Goal: Information Seeking & Learning: Learn about a topic

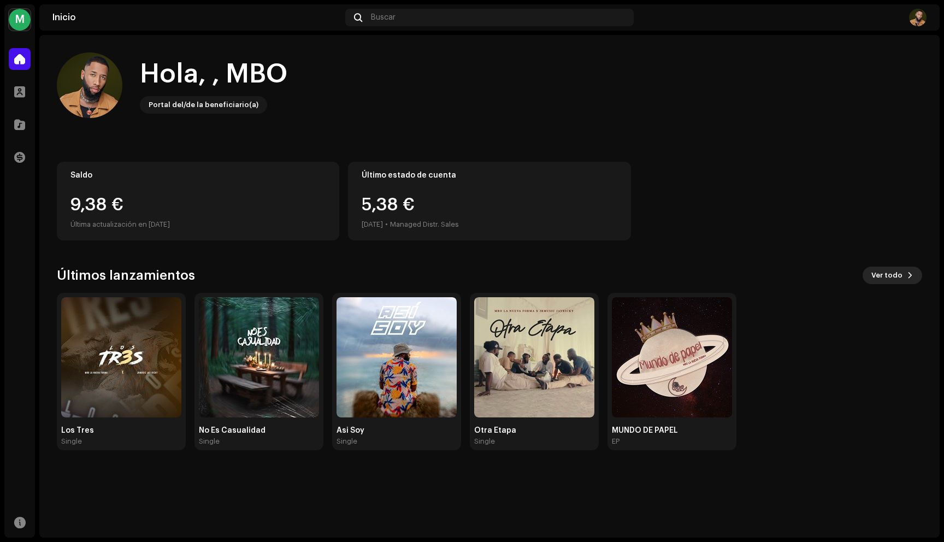
click at [883, 276] on span "Ver todo" at bounding box center [887, 275] width 31 height 22
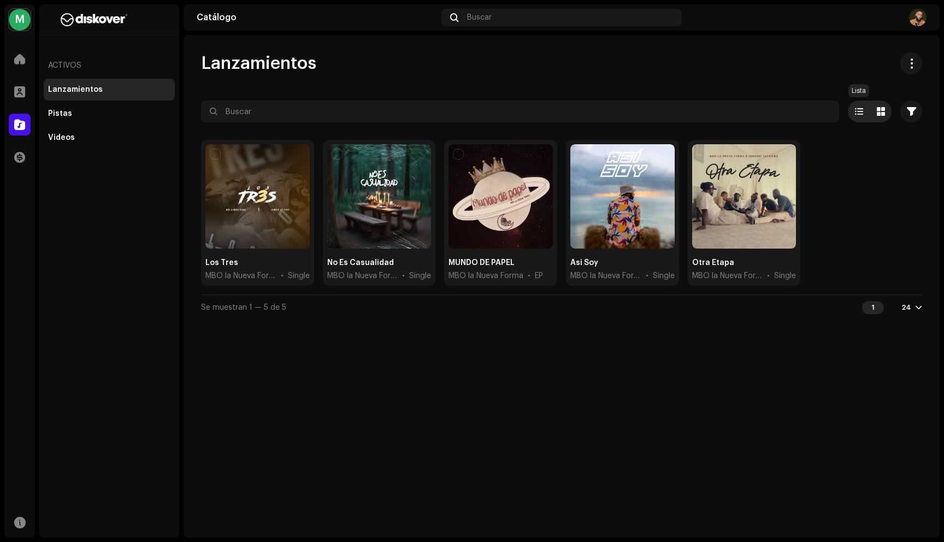
click at [861, 111] on span at bounding box center [859, 111] width 8 height 9
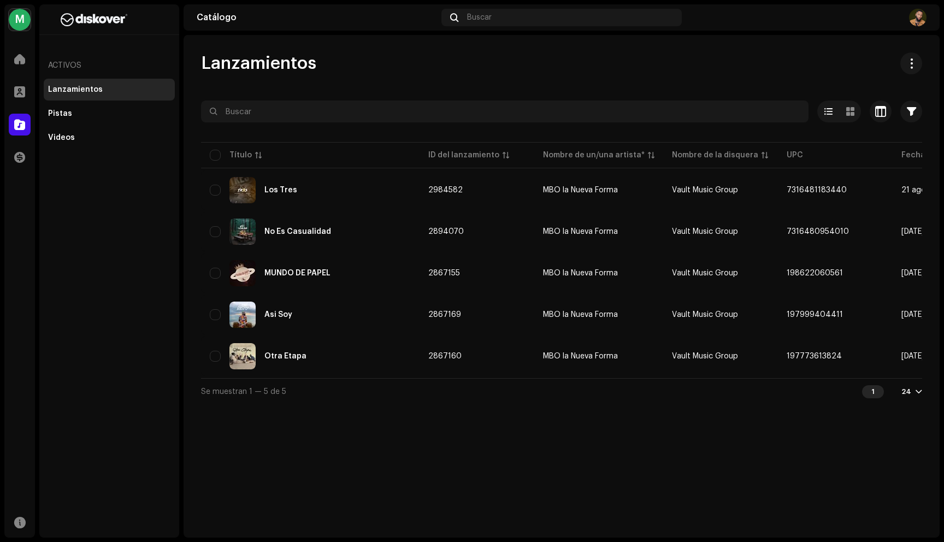
click at [70, 101] on div "Lanzamientos Pistas Videos" at bounding box center [109, 114] width 131 height 70
click at [70, 104] on div "Pistas" at bounding box center [109, 114] width 131 height 22
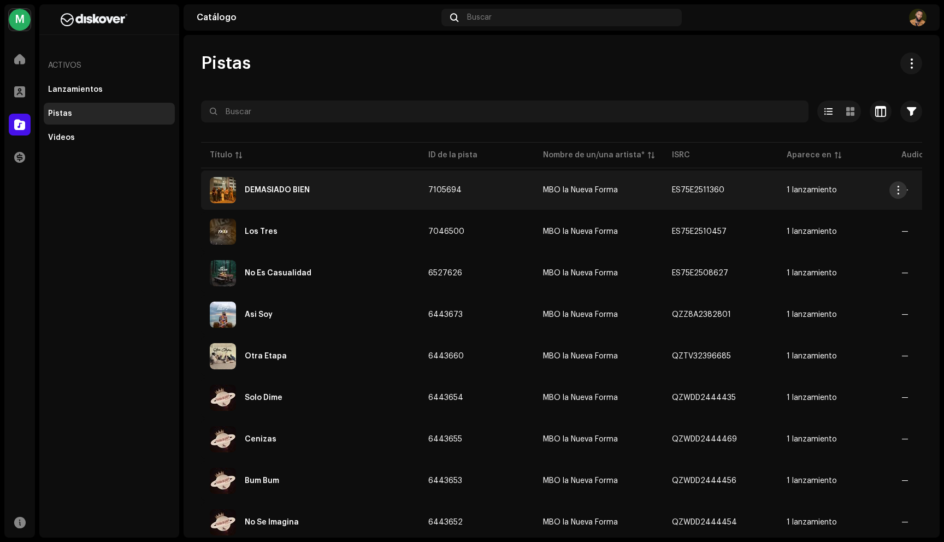
click at [897, 196] on button "button" at bounding box center [898, 189] width 17 height 17
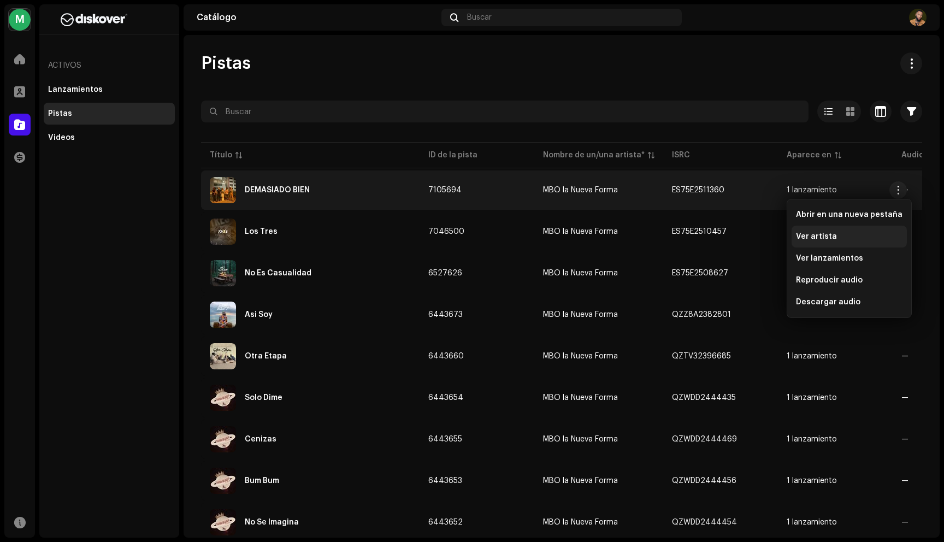
click at [822, 235] on span "Ver artista" at bounding box center [816, 236] width 41 height 9
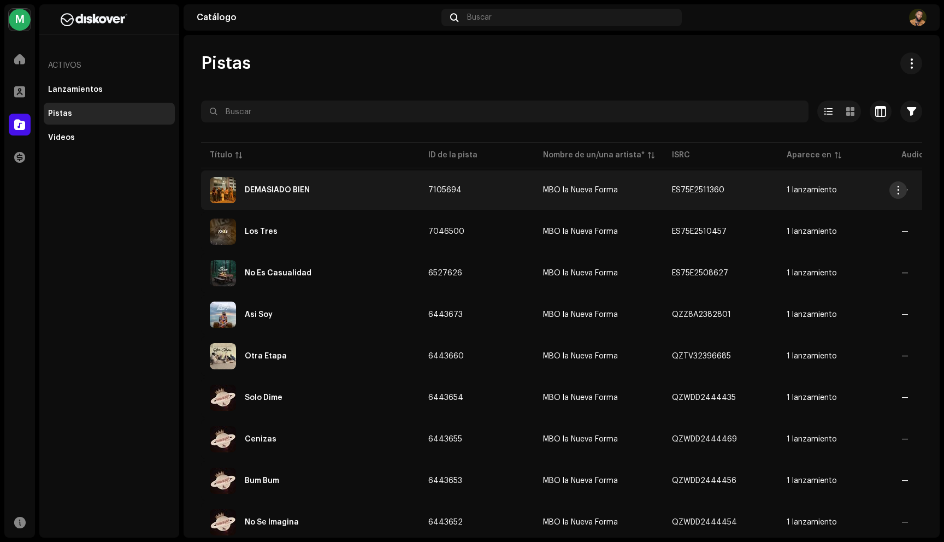
click at [901, 189] on span "button" at bounding box center [899, 190] width 8 height 9
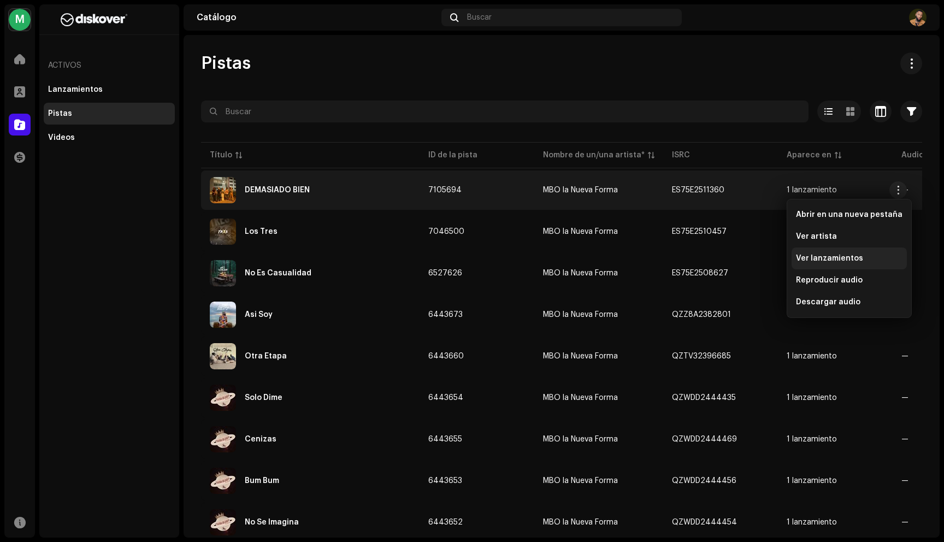
click at [839, 257] on span "Ver lanzamientos" at bounding box center [829, 258] width 67 height 9
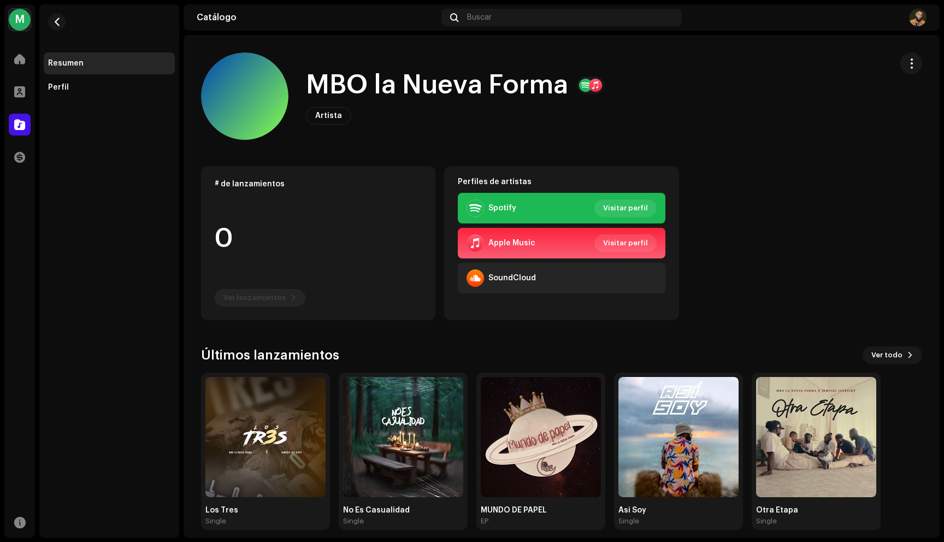
scroll to position [10, 0]
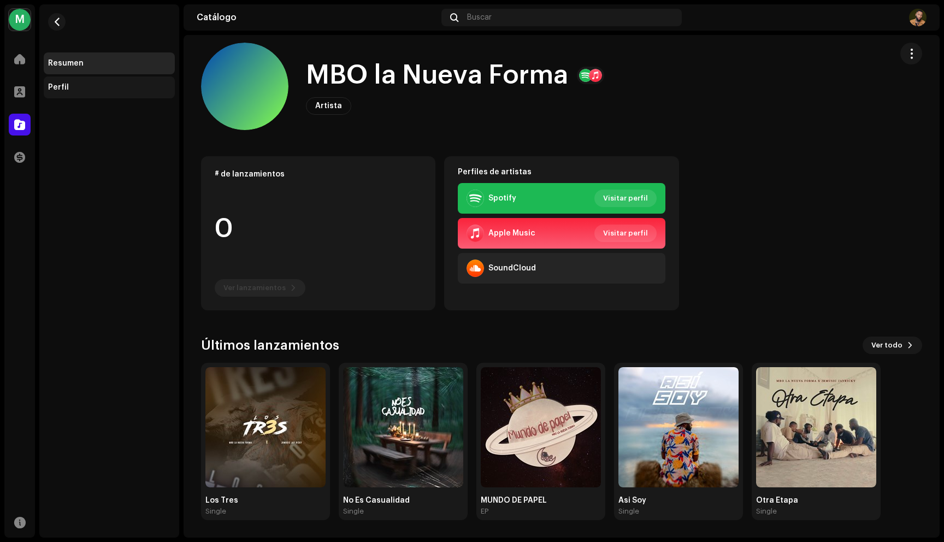
click at [67, 83] on div "Perfil" at bounding box center [109, 88] width 131 height 22
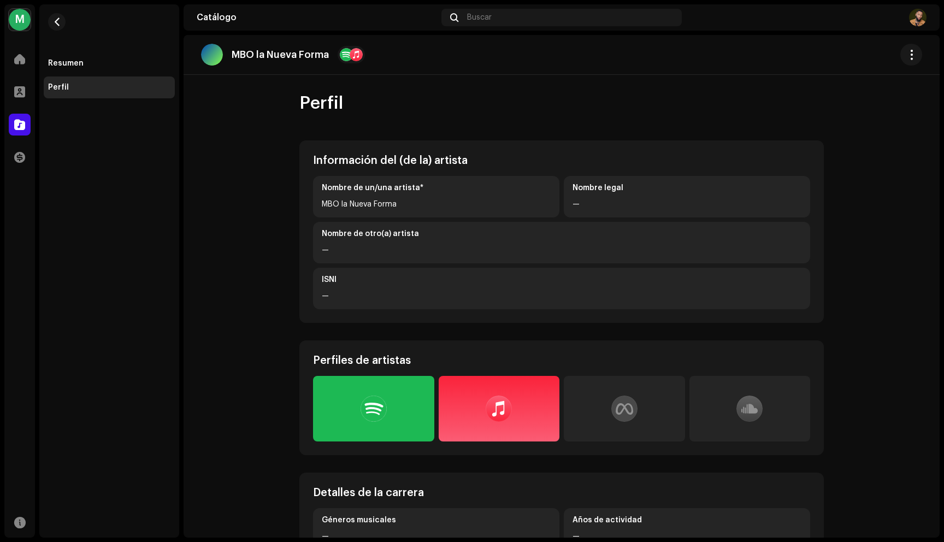
scroll to position [89, 0]
